Goal: Transaction & Acquisition: Complete application form

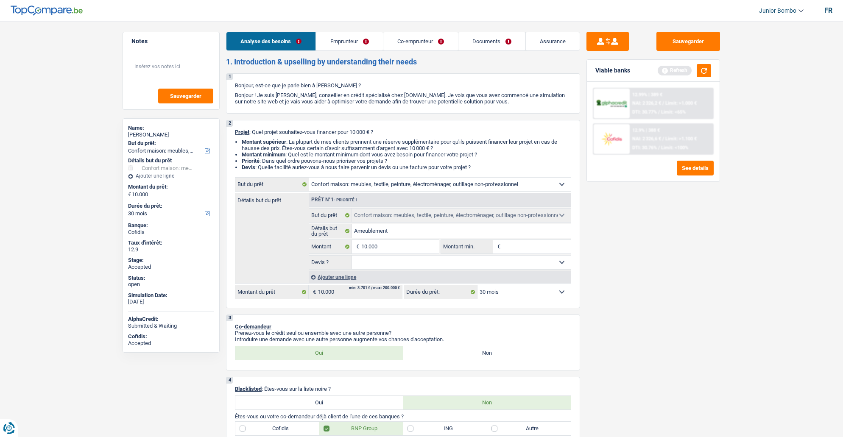
select select "household"
select select "30"
select select "household"
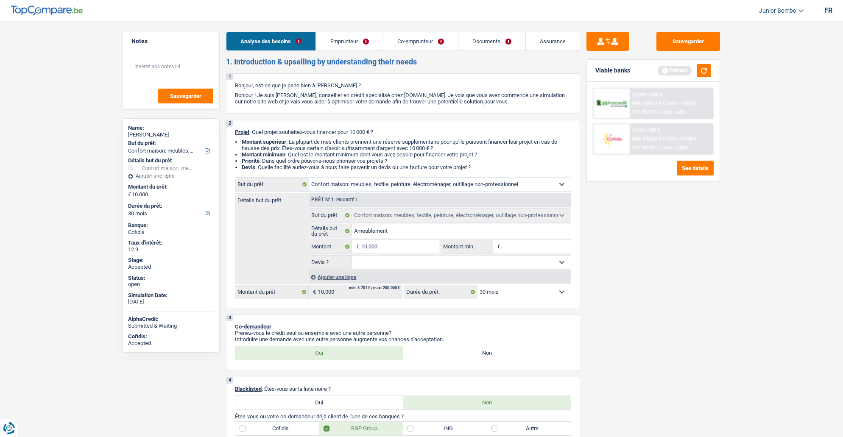
select select "30"
select select "invalid"
select select "noProfession"
select select "disabilityPension"
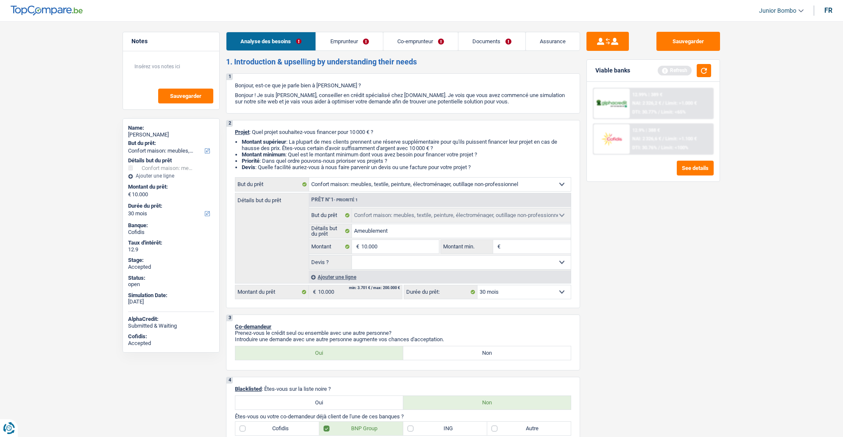
select select "ownerWithoutMortgage"
select select "carLoan"
select select "84"
select select "personalSale"
select select "60"
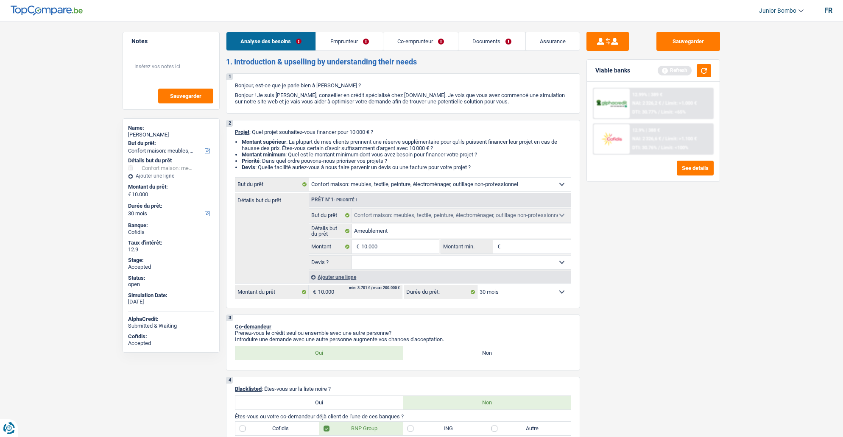
select select "household"
select select "30"
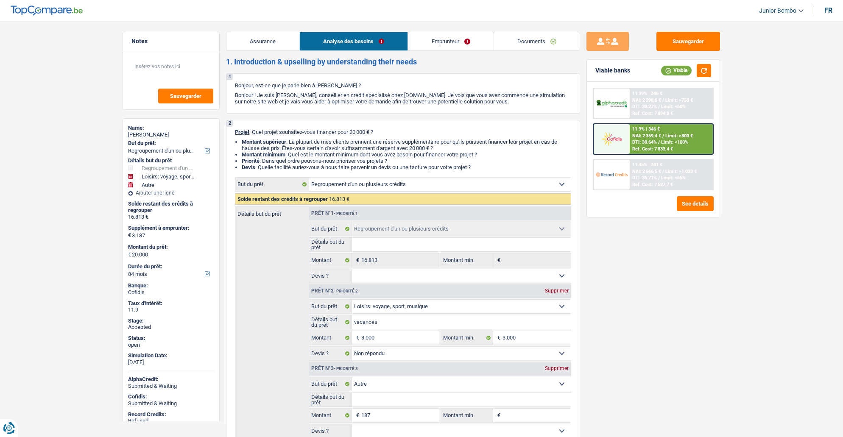
select select "refinancing"
select select "hobbies"
select select "other"
select select "84"
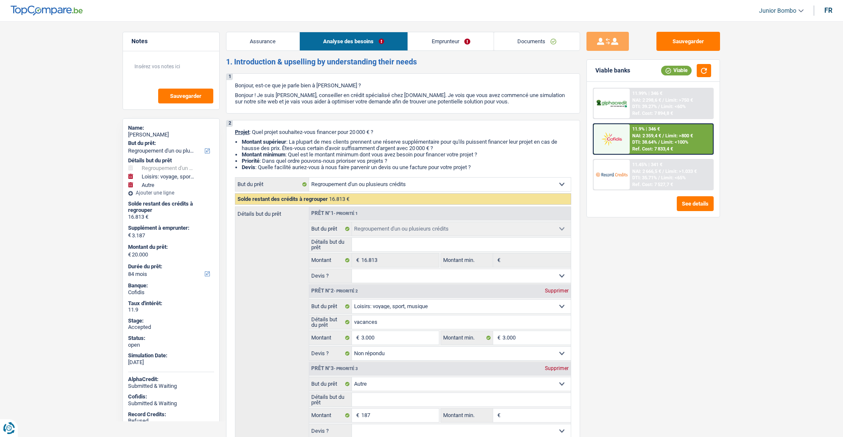
select select "refinancing"
select select "hobbies"
select select "not_answered"
select select "other"
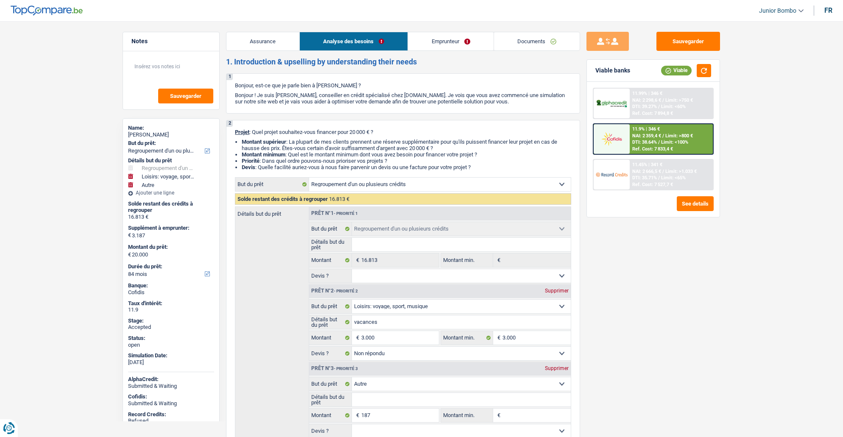
select select "84"
select select "privateEmployee"
select select "netSalary"
select select "mealVouchers"
select select "rents"
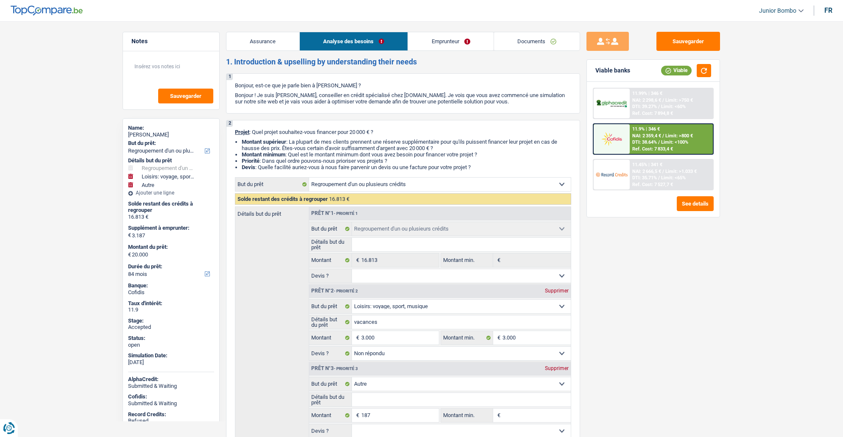
select select "carLoan"
select select "60"
select select "personalLoan"
select select "miscellaneousCosts"
select select "24"
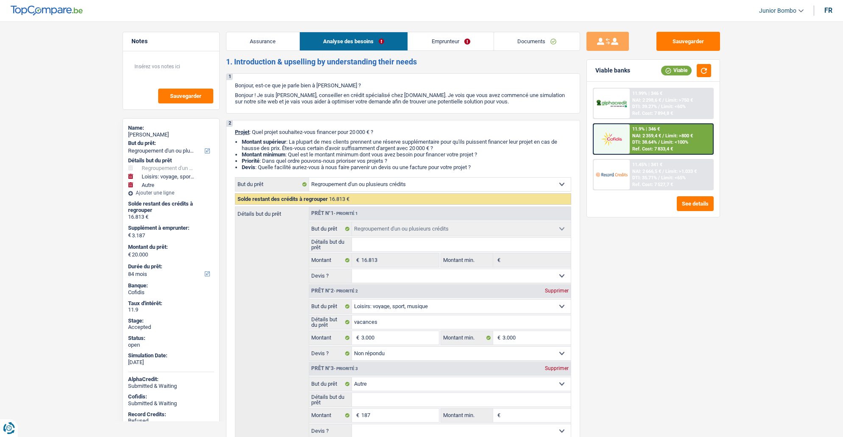
select select "personalLoan"
select select "loanRepayment"
select select "96"
select select "refinancing"
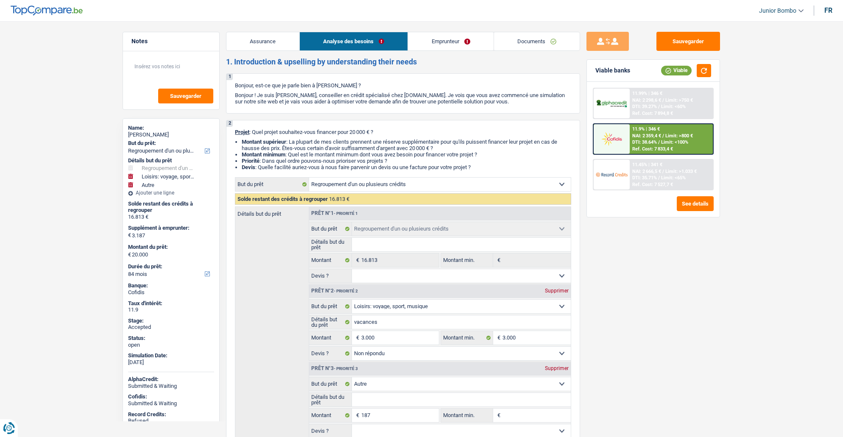
select select "hobbies"
select select "not_answered"
select select "other"
select select "84"
